Goal: Information Seeking & Learning: Compare options

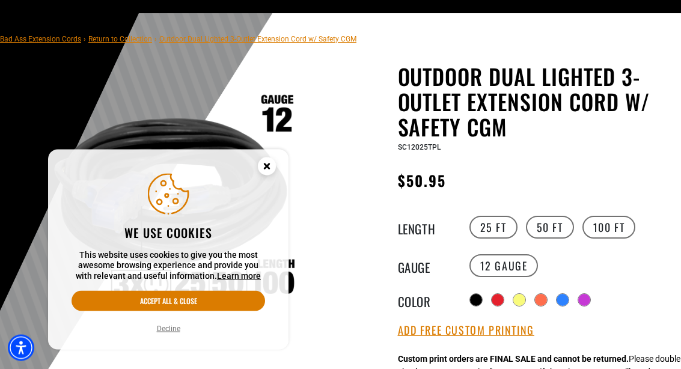
scroll to position [67, 0]
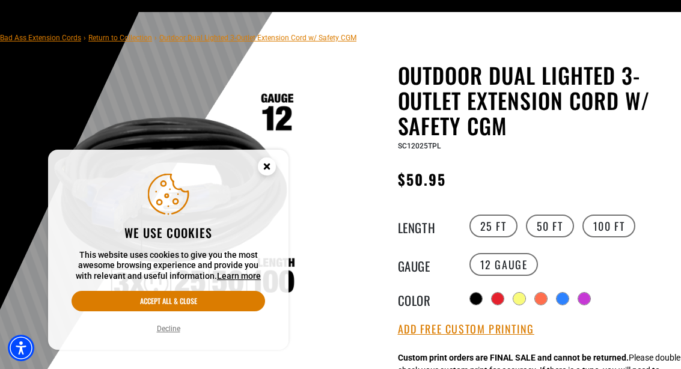
click at [265, 168] on icon "Close this option" at bounding box center [267, 166] width 4 height 4
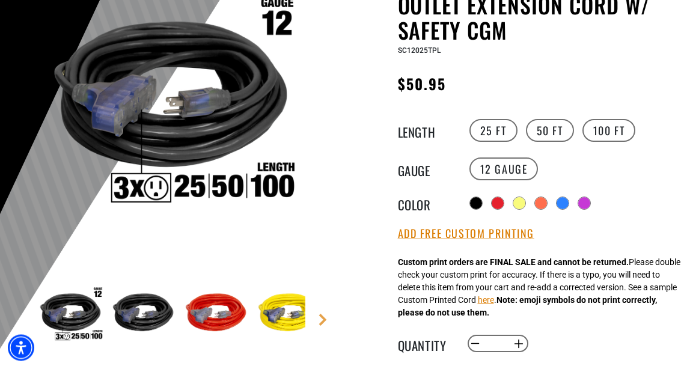
scroll to position [163, 0]
click at [588, 200] on div at bounding box center [585, 203] width 12 height 12
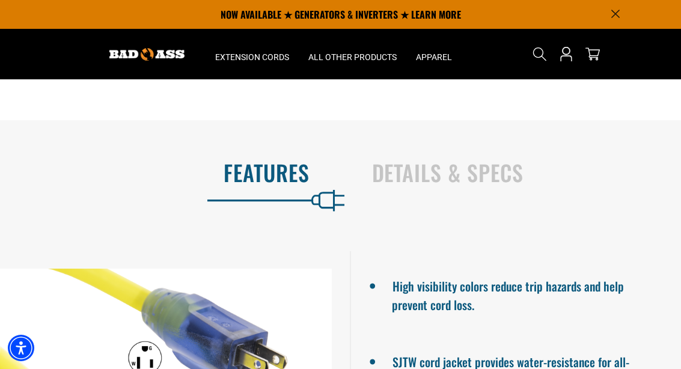
scroll to position [730, 0]
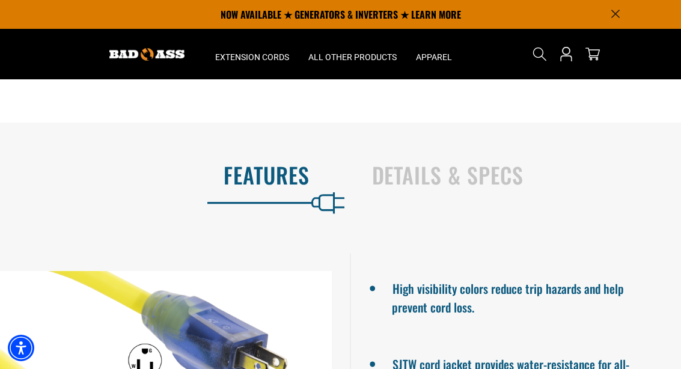
click at [514, 180] on h2 "Details & Specs" at bounding box center [514, 174] width 284 height 25
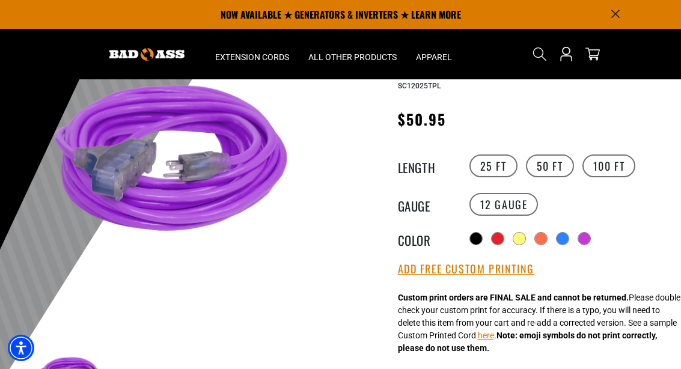
scroll to position [127, 0]
click at [550, 167] on label "50 FT" at bounding box center [550, 166] width 48 height 23
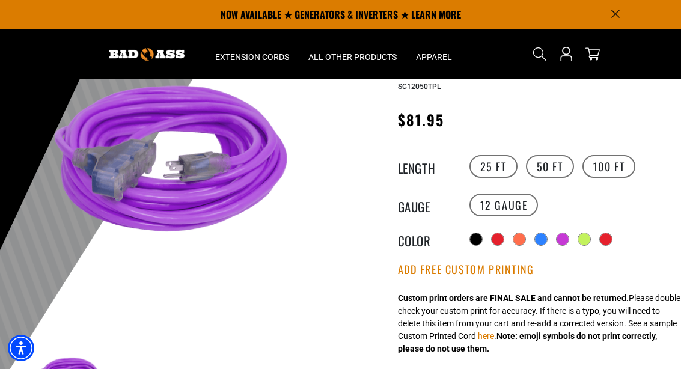
click at [616, 164] on label "100 FT" at bounding box center [610, 166] width 54 height 23
click at [609, 238] on div at bounding box center [606, 239] width 12 height 12
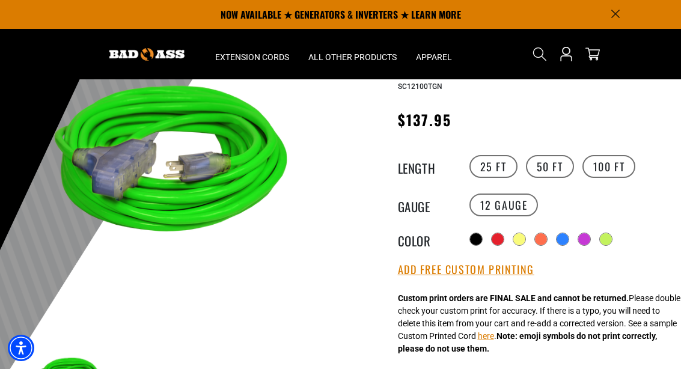
click at [555, 170] on label "50 FT" at bounding box center [550, 166] width 48 height 23
click at [494, 164] on label "25 FT" at bounding box center [494, 166] width 48 height 23
